Goal: Book appointment/travel/reservation

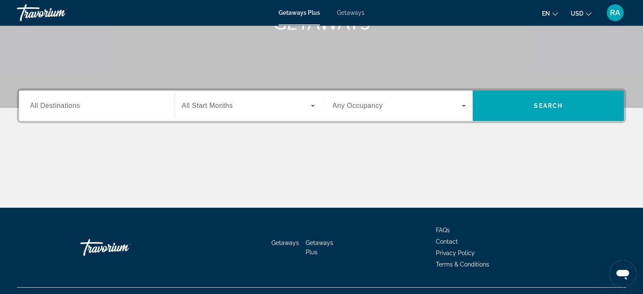
scroll to position [149, 0]
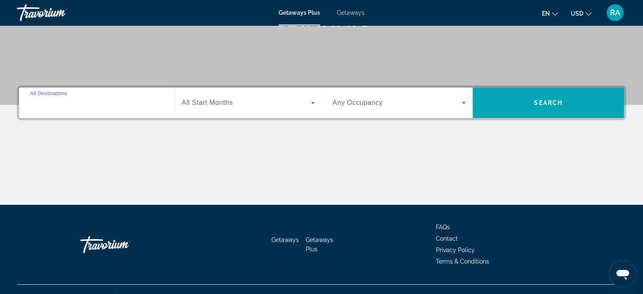
click at [104, 103] on input "Destination All Destinations" at bounding box center [97, 103] width 134 height 10
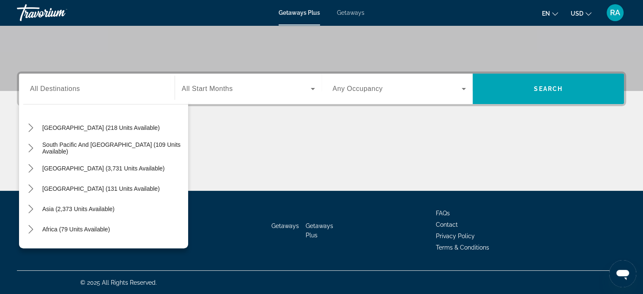
scroll to position [137, 0]
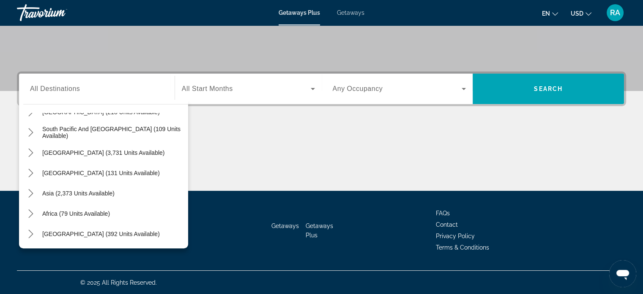
click at [133, 235] on div "[GEOGRAPHIC_DATA] (392 units available)" at bounding box center [105, 234] width 165 height 20
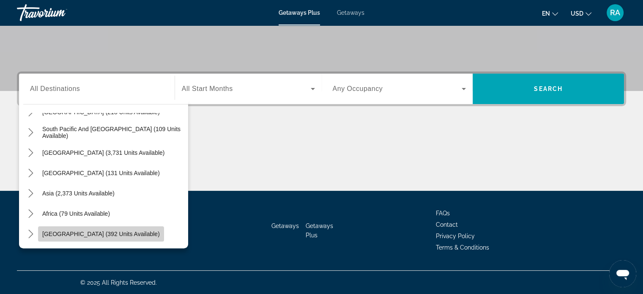
click at [112, 238] on span "Select destination: Middle East (392 units available)" at bounding box center [101, 234] width 126 height 20
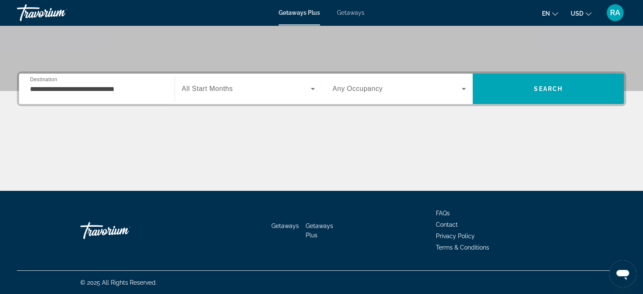
click at [128, 100] on div "**********" at bounding box center [97, 89] width 134 height 24
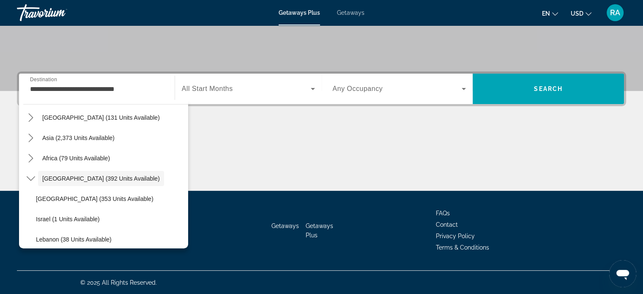
scroll to position [198, 0]
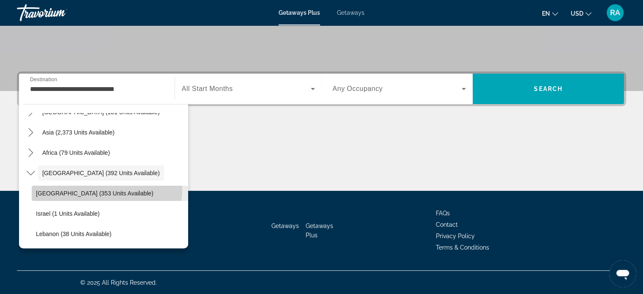
click at [89, 190] on span "[GEOGRAPHIC_DATA] (353 units available)" at bounding box center [94, 193] width 117 height 7
type input "**********"
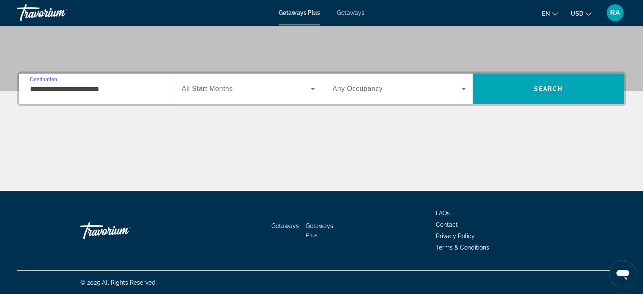
click at [245, 89] on span "Search widget" at bounding box center [246, 89] width 129 height 10
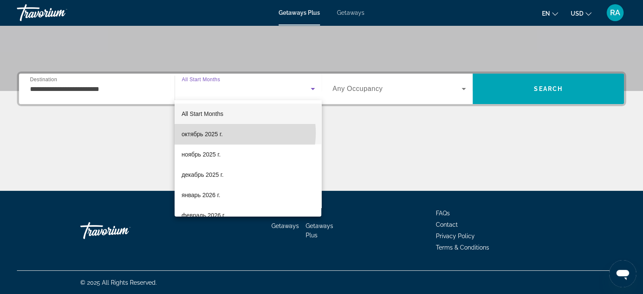
click at [228, 133] on mat-option "октябрь 2025 г." at bounding box center [248, 134] width 147 height 20
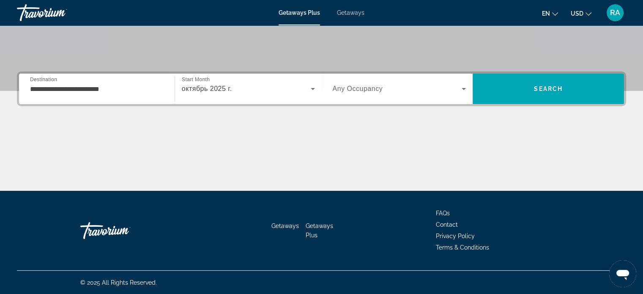
click at [345, 92] on span "Any Occupancy" at bounding box center [358, 88] width 50 height 7
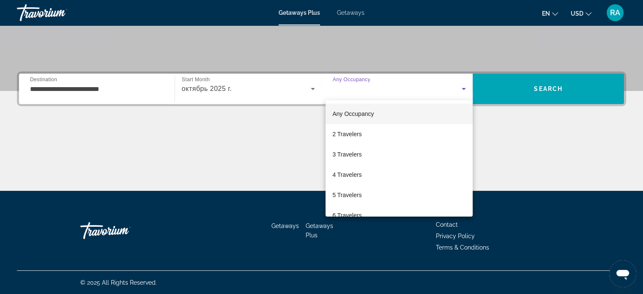
click at [553, 84] on div at bounding box center [321, 147] width 643 height 294
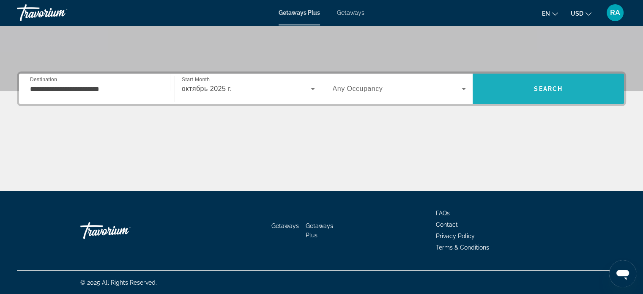
click at [553, 84] on span "Search" at bounding box center [547, 89] width 151 height 20
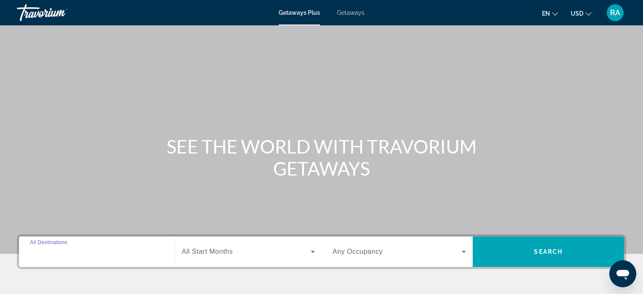
click at [50, 247] on input "Destination All Destinations" at bounding box center [97, 252] width 134 height 10
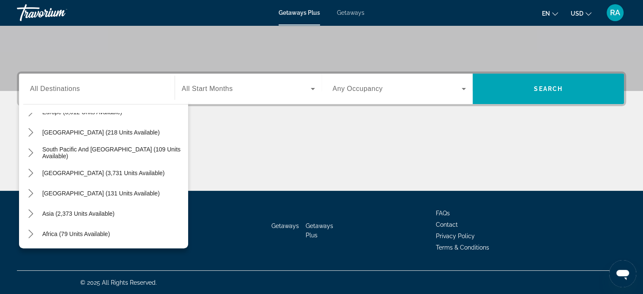
scroll to position [137, 0]
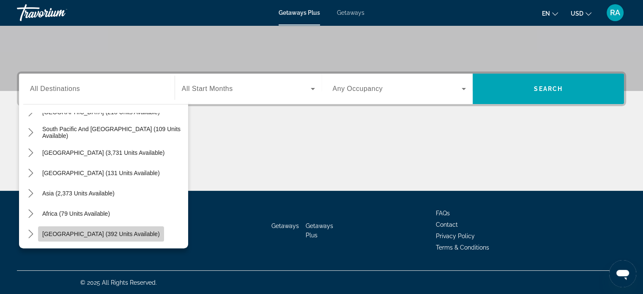
click at [112, 236] on span "[GEOGRAPHIC_DATA] (392 units available)" at bounding box center [100, 233] width 117 height 7
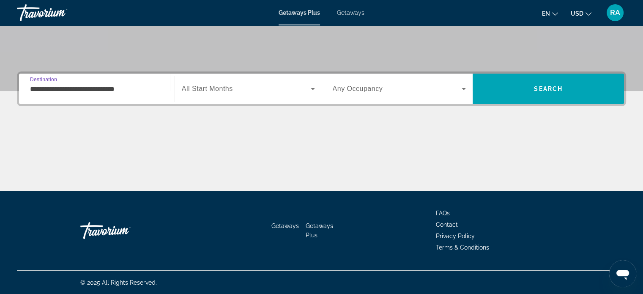
click at [123, 92] on input "**********" at bounding box center [97, 89] width 134 height 10
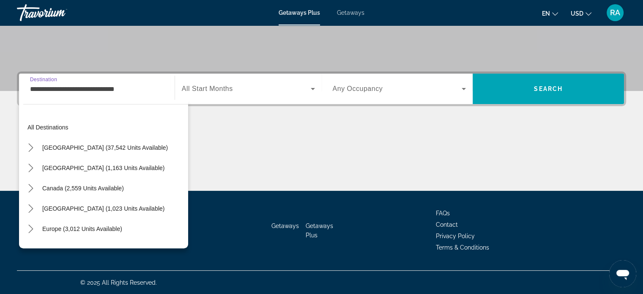
scroll to position [192, 0]
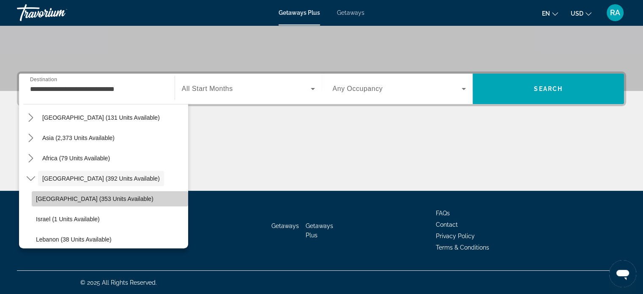
click at [115, 199] on span "Select destination: Egypt (353 units available)" at bounding box center [110, 198] width 156 height 20
type input "**********"
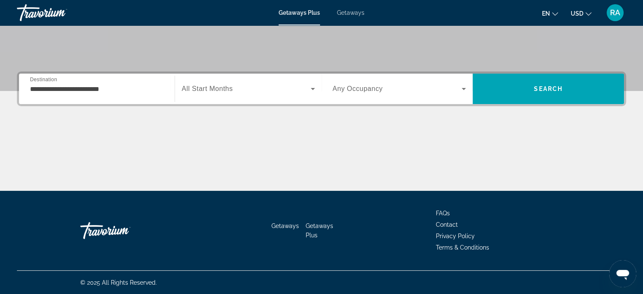
click at [236, 97] on div "Search widget" at bounding box center [248, 89] width 133 height 24
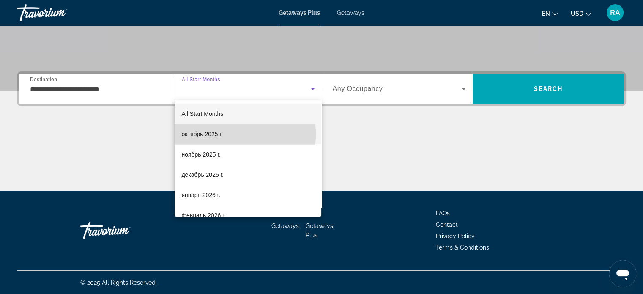
click at [222, 134] on span "октябрь 2025 г." at bounding box center [201, 134] width 41 height 10
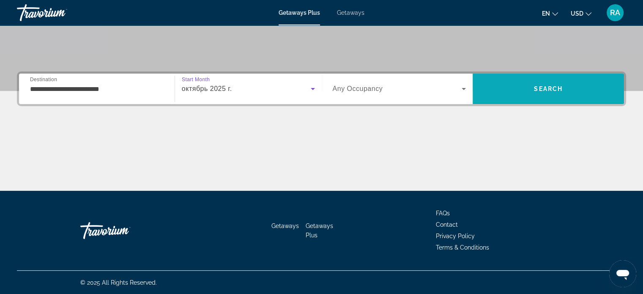
click at [535, 81] on span "Search" at bounding box center [547, 89] width 151 height 20
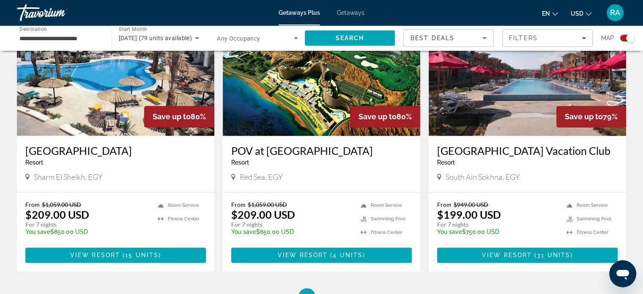
scroll to position [1215, 0]
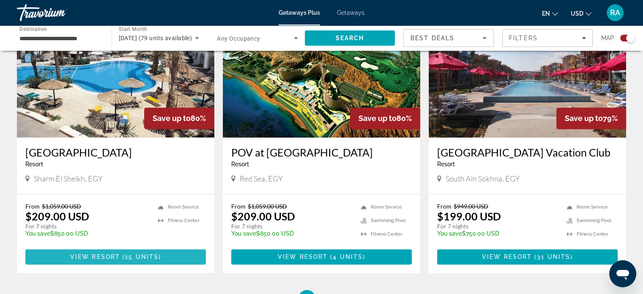
click at [185, 246] on span "Main content" at bounding box center [115, 256] width 180 height 20
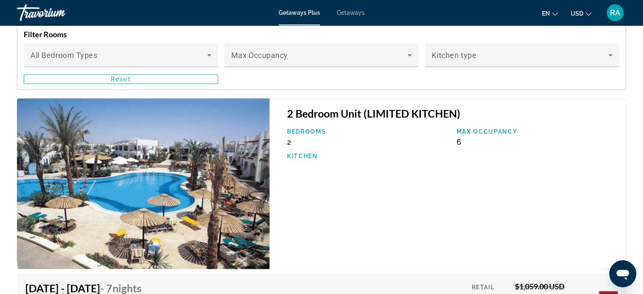
scroll to position [1067, 0]
